Goal: Feedback & Contribution: Submit feedback/report problem

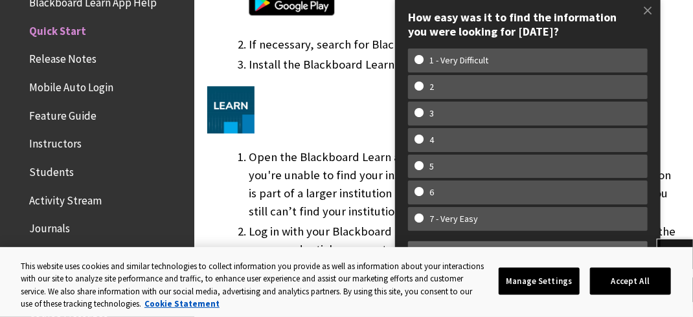
scroll to position [1074, 0]
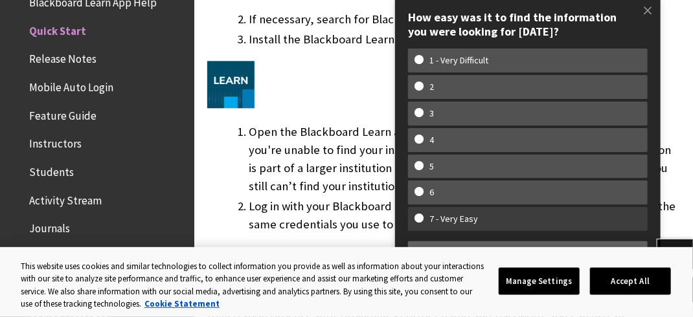
click at [514, 220] on w-span "7 - Very Easy" at bounding box center [527, 219] width 227 height 11
click at [423, 220] on input "7 - Very Easy" at bounding box center [418, 218] width 8 height 8
radio input "true"
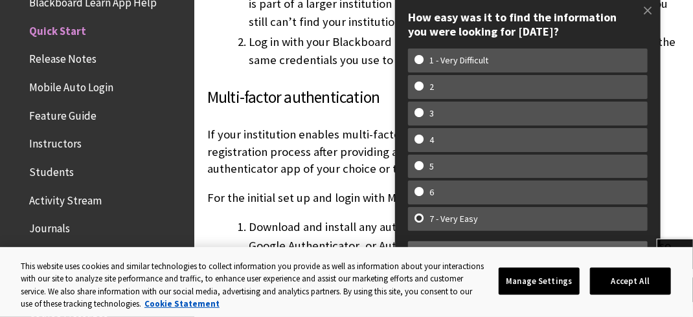
scroll to position [1252, 0]
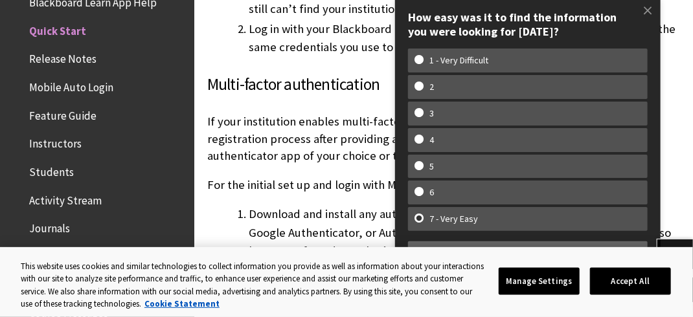
click at [655, 231] on w-div "How easy was it to find the information you were looking for today? How easy wa…" at bounding box center [528, 136] width 266 height 278
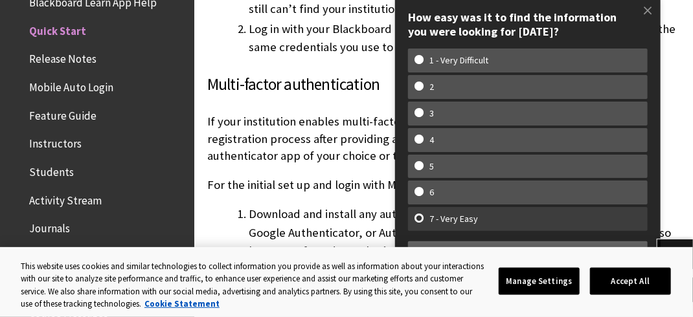
click at [486, 219] on w-span "7 - Very Easy" at bounding box center [453, 219] width 78 height 11
click at [423, 219] on input "7 - Very Easy" at bounding box center [418, 218] width 8 height 8
click at [486, 219] on w-span "7 - Very Easy" at bounding box center [453, 219] width 78 height 11
click at [423, 219] on input "7 - Very Easy" at bounding box center [418, 218] width 8 height 8
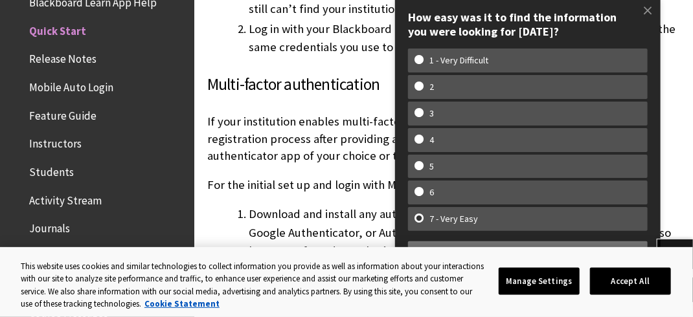
click at [618, 246] on button "Share Feedback" at bounding box center [528, 252] width 240 height 21
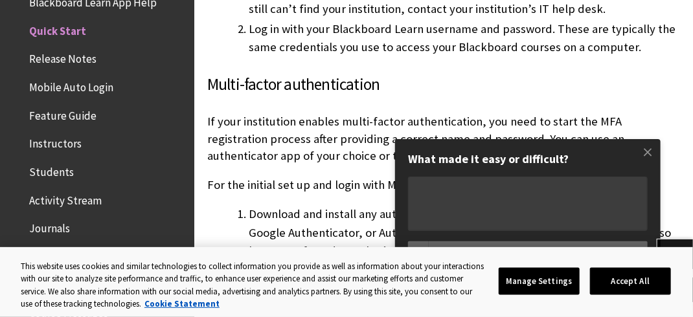
type textarea "a"
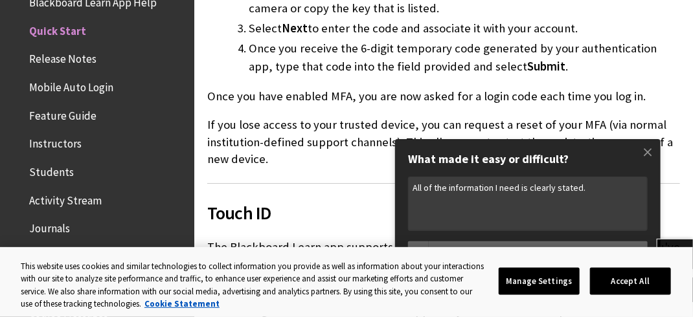
scroll to position [1616, 0]
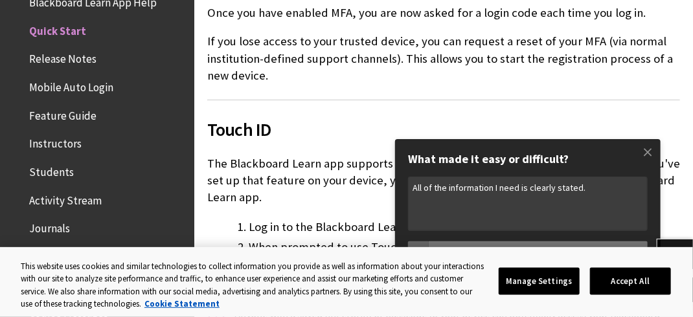
type textarea "All of the information I need is clearly stated."
click at [631, 245] on button "Share Feedback" at bounding box center [538, 252] width 219 height 21
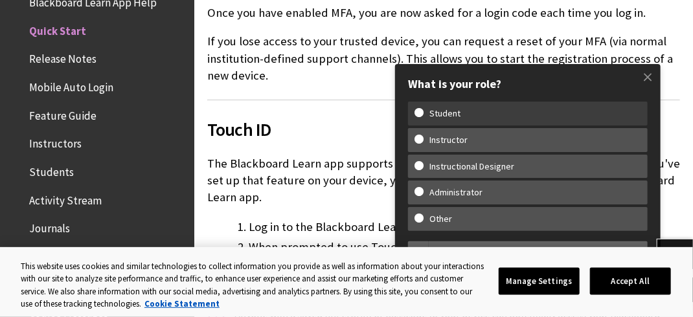
click at [420, 109] on w-span "Student" at bounding box center [527, 113] width 227 height 11
click at [420, 109] on input "Student" at bounding box center [418, 112] width 8 height 8
radio input "true"
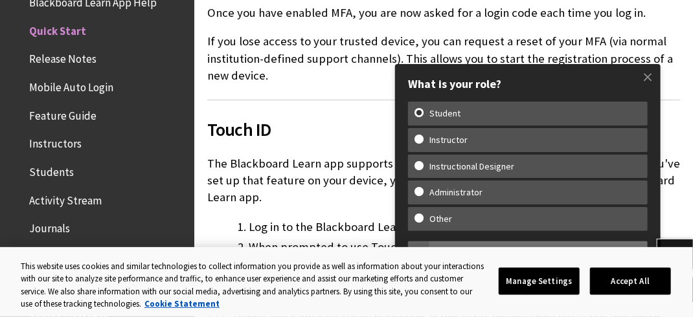
click at [607, 243] on button "Share Feedback" at bounding box center [538, 252] width 219 height 21
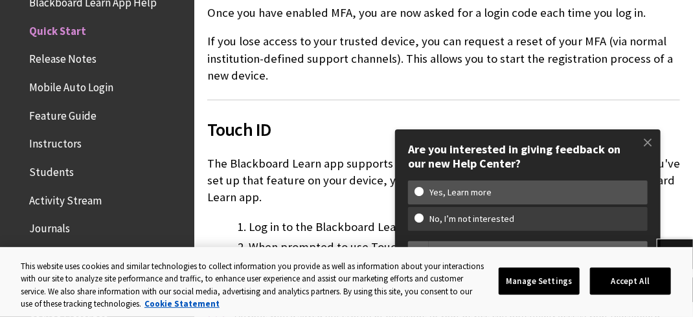
click at [417, 217] on w-span "No, I’m not interested" at bounding box center [527, 219] width 227 height 11
click at [417, 217] on input "No, I’m not interested" at bounding box center [418, 218] width 8 height 8
radio input "true"
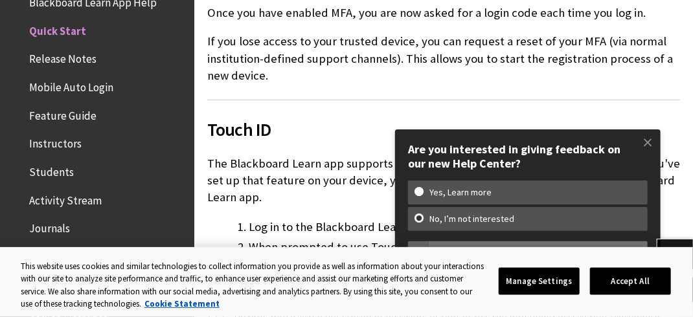
click at [605, 244] on button "Share Feedback" at bounding box center [538, 252] width 219 height 21
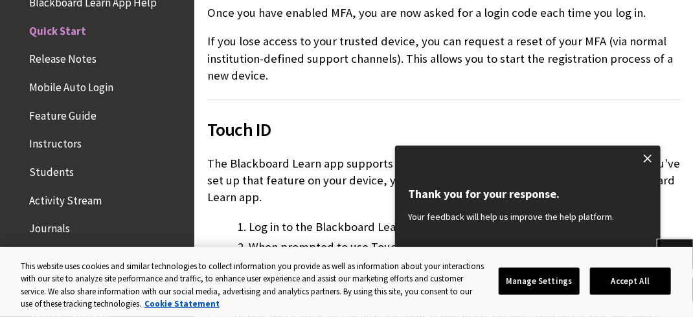
click at [650, 149] on span at bounding box center [647, 158] width 27 height 27
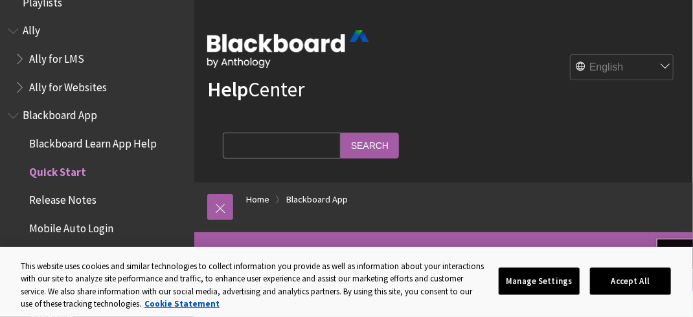
scroll to position [0, 0]
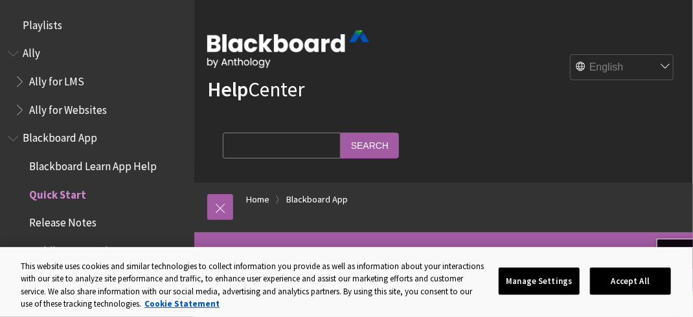
click at [75, 113] on span "Ally for Websites" at bounding box center [68, 107] width 78 height 17
